Goal: Task Accomplishment & Management: Complete application form

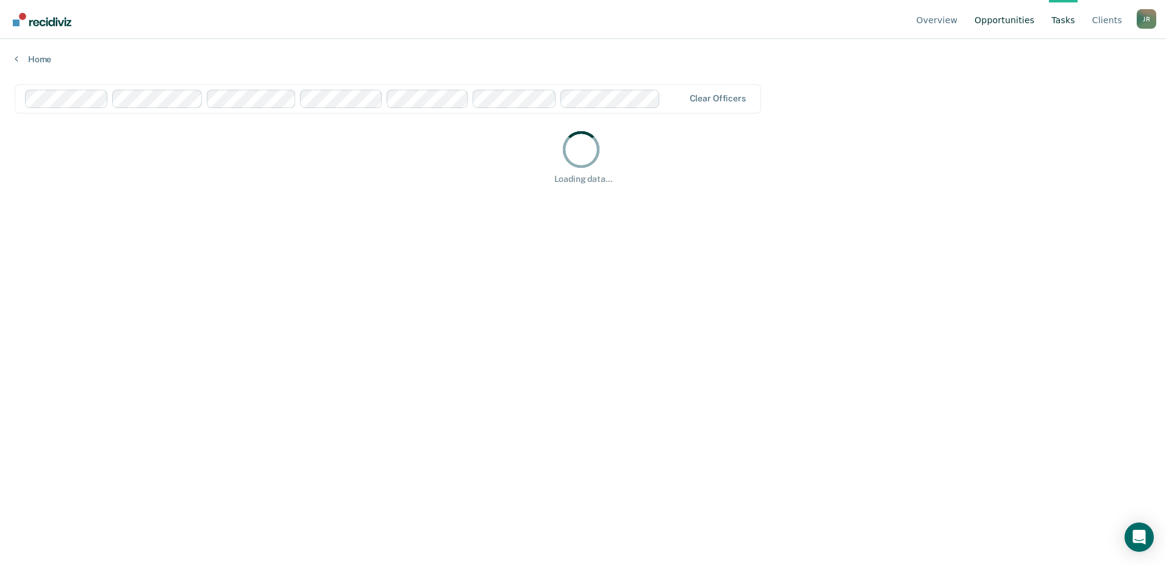
click at [1009, 21] on link "Opportunities" at bounding box center [1004, 19] width 65 height 39
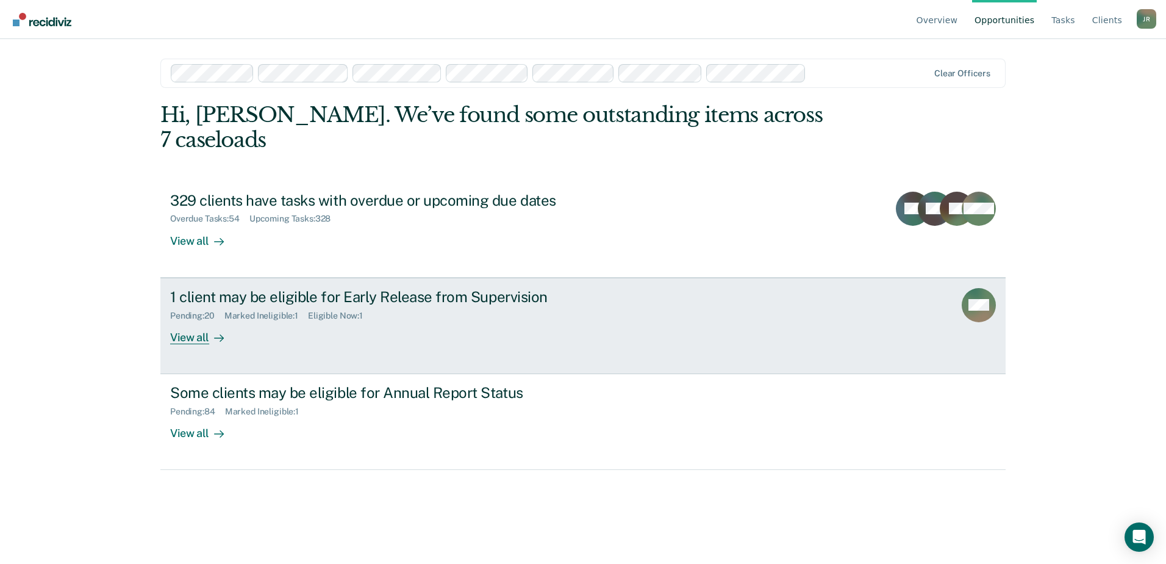
click at [281, 310] on div "Marked Ineligible : 1" at bounding box center [266, 315] width 84 height 10
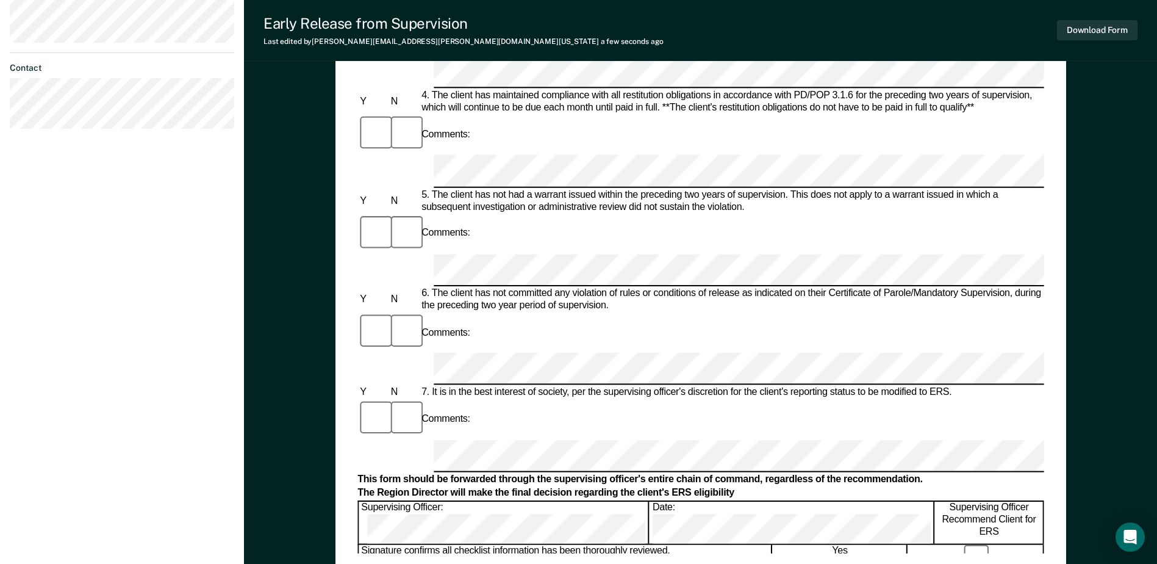
scroll to position [549, 0]
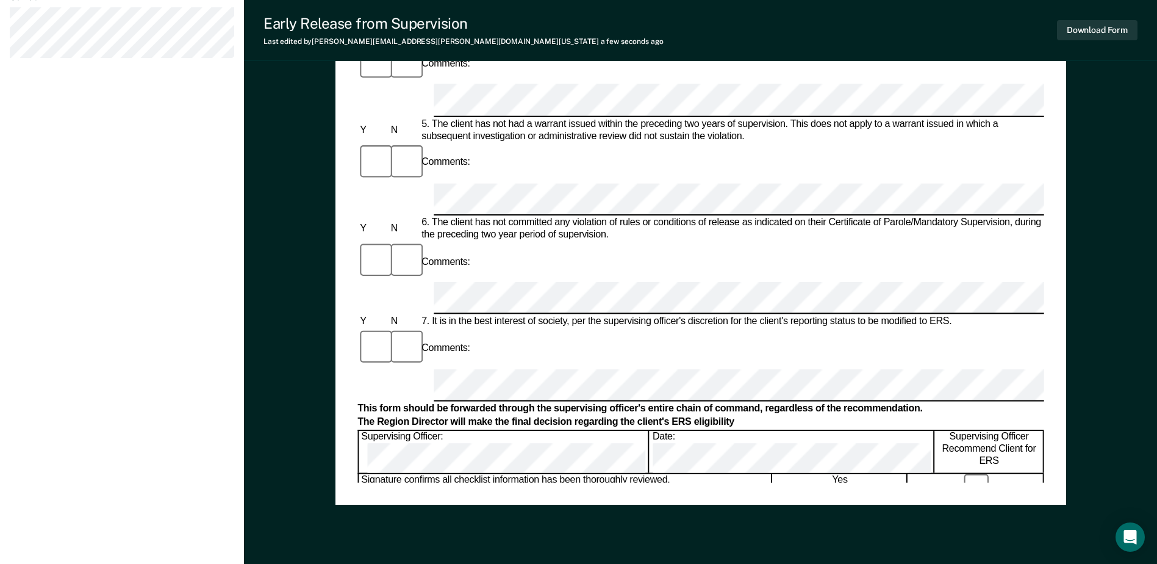
click at [673, 487] on div "Early Release from Supervision (ERS) Checklist, Recommendation, and Determinati…" at bounding box center [700, 28] width 731 height 952
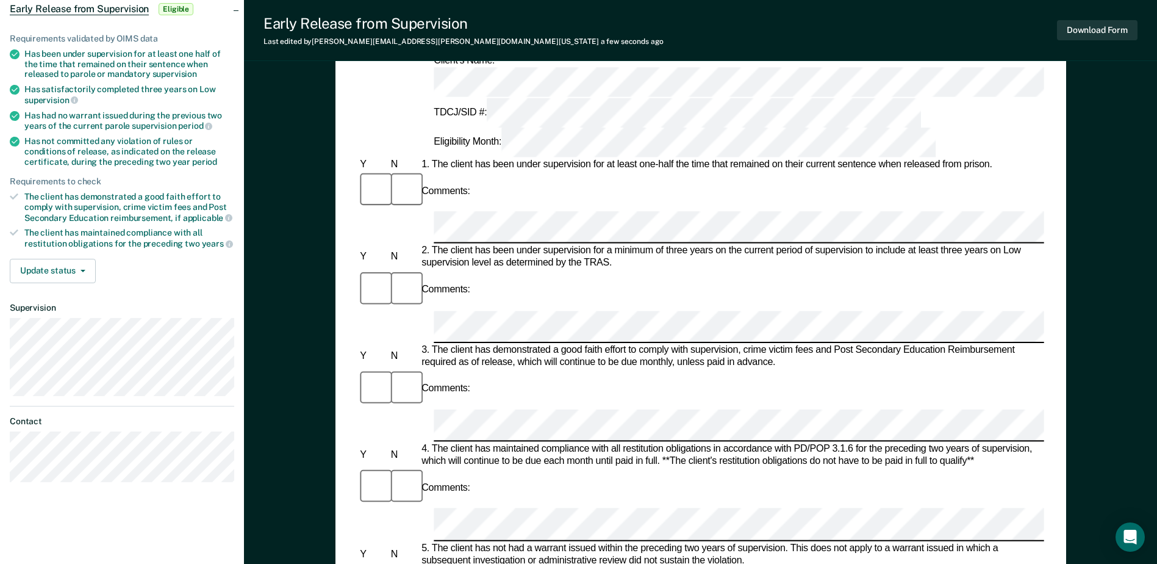
scroll to position [0, 0]
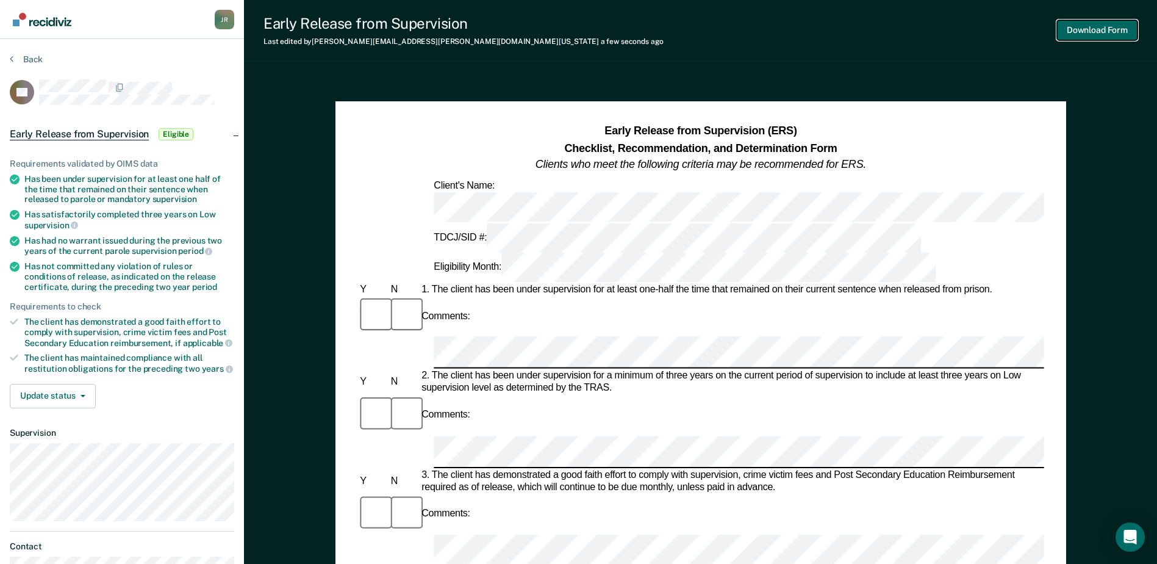
click at [1108, 29] on button "Download Form" at bounding box center [1097, 30] width 81 height 20
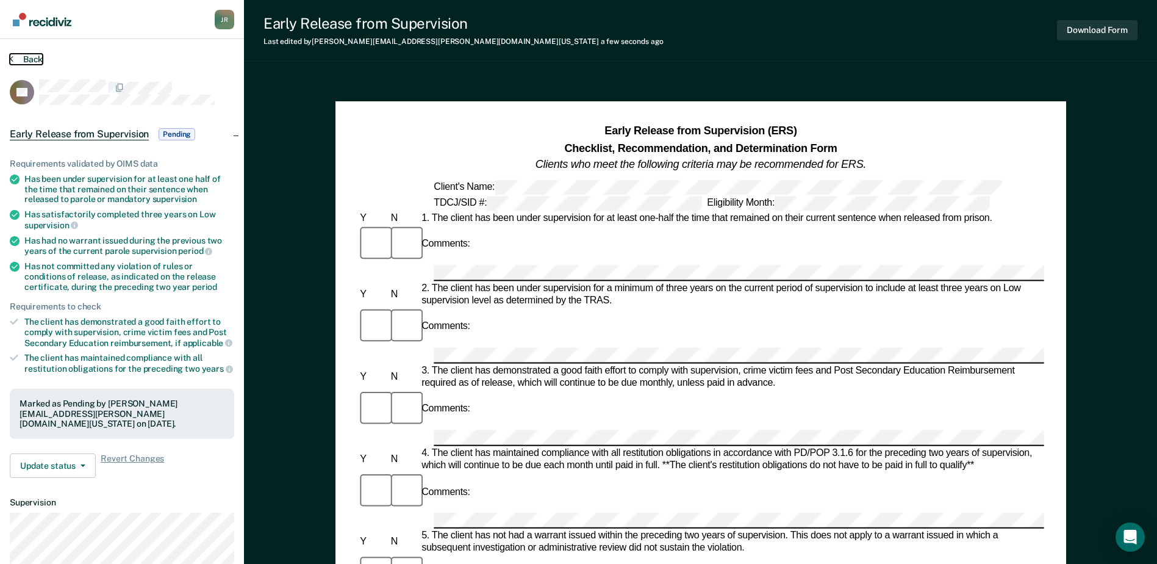
click at [20, 57] on button "Back" at bounding box center [26, 59] width 33 height 11
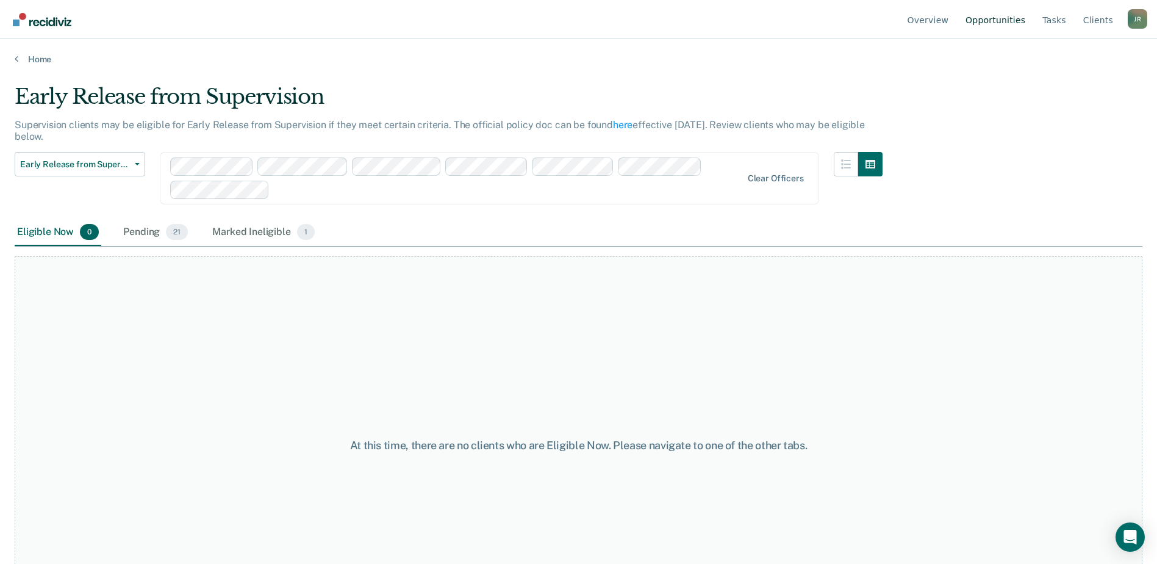
click at [994, 22] on link "Opportunities" at bounding box center [995, 19] width 65 height 39
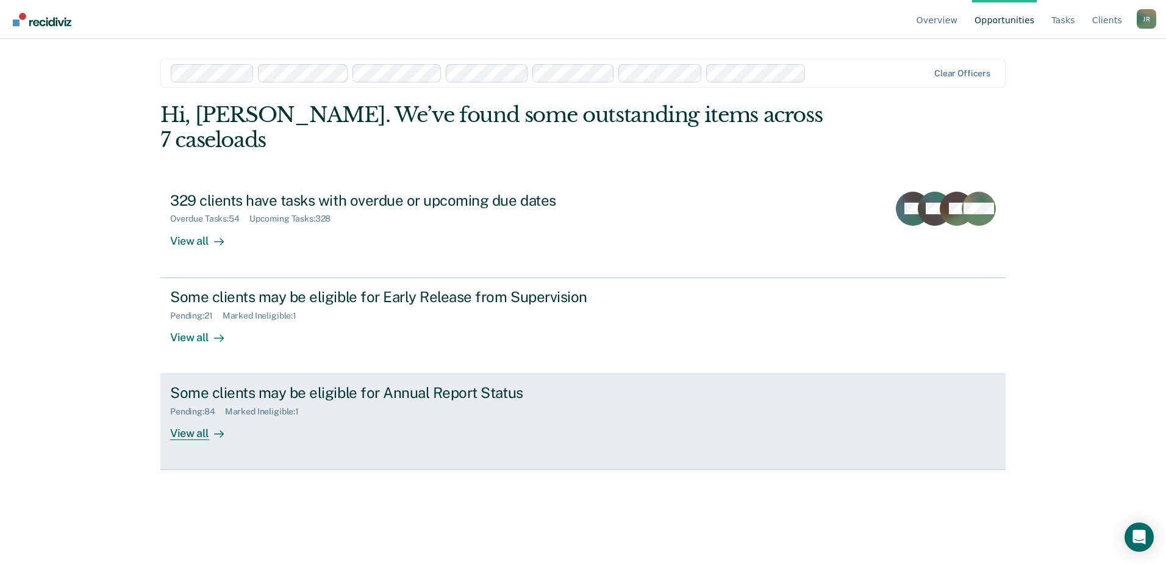
click at [339, 401] on div "Pending : 84 Marked Ineligible : 1" at bounding box center [384, 408] width 428 height 15
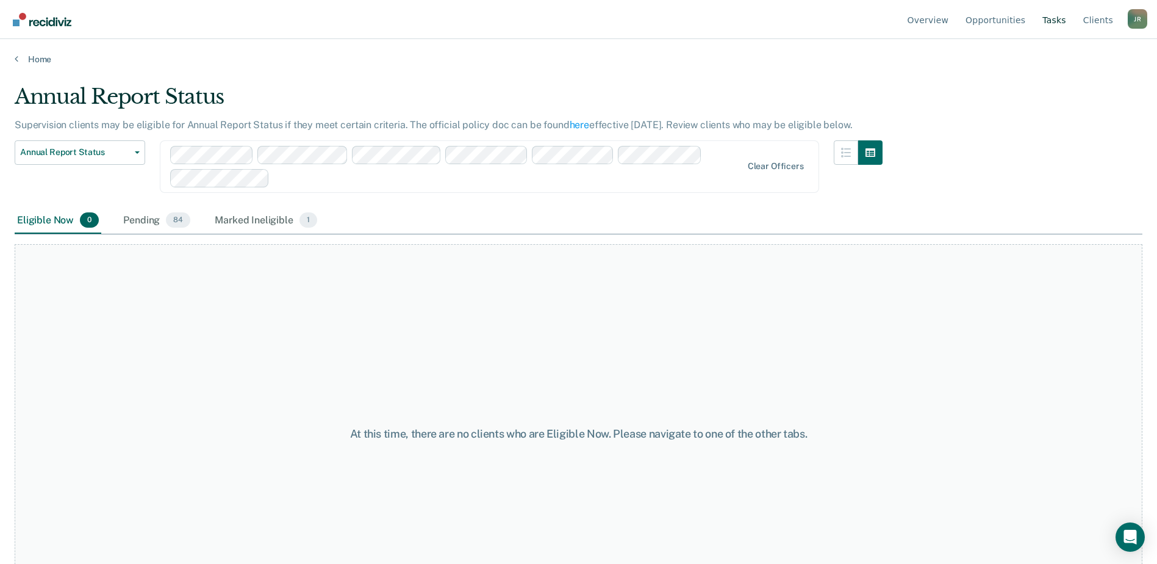
click at [1053, 17] on link "Tasks" at bounding box center [1054, 19] width 29 height 39
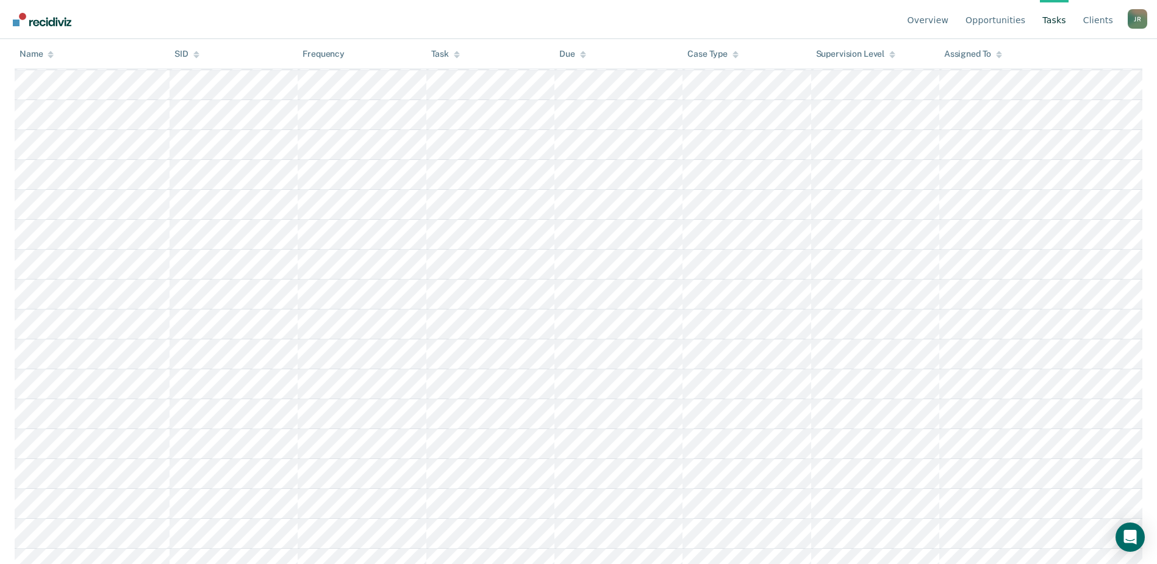
scroll to position [427, 0]
